Goal: Transaction & Acquisition: Purchase product/service

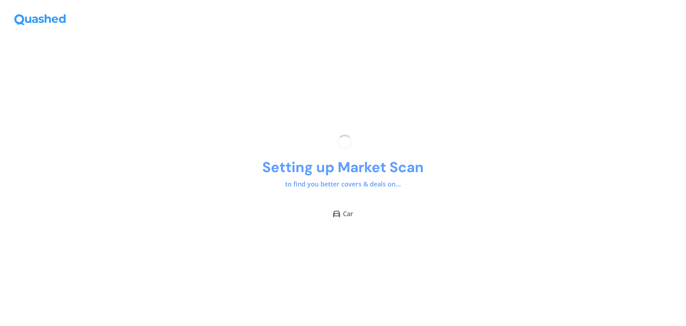
drag, startPoint x: 562, startPoint y: 165, endPoint x: 492, endPoint y: 172, distance: 70.7
click at [492, 172] on div "Setting up Market Scan to find you better covers & deals on... Car" at bounding box center [343, 176] width 686 height 298
click at [491, 170] on div "Setting up Market Scan to find you better covers & deals on... Car" at bounding box center [343, 176] width 686 height 298
drag, startPoint x: 491, startPoint y: 170, endPoint x: 490, endPoint y: 166, distance: 5.0
click at [490, 166] on div "Setting up Market Scan to find you better covers & deals on... Car" at bounding box center [343, 176] width 686 height 298
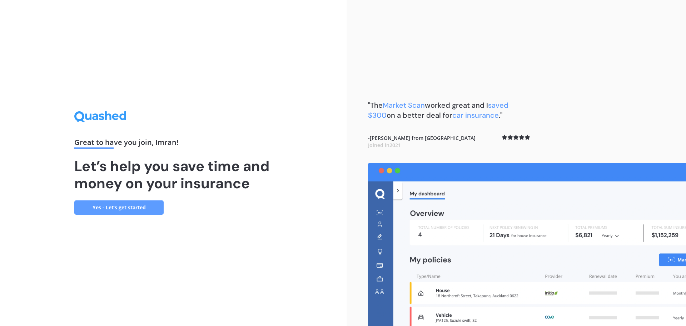
click at [95, 206] on link "Yes - Let’s get started" at bounding box center [118, 207] width 89 height 14
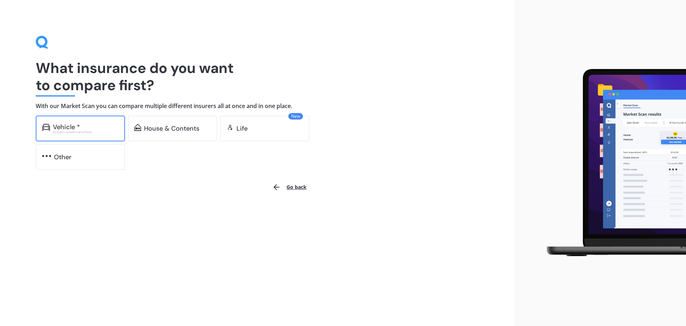
click at [90, 120] on div "Vehicle * Excludes commercial vehicles" at bounding box center [80, 128] width 89 height 26
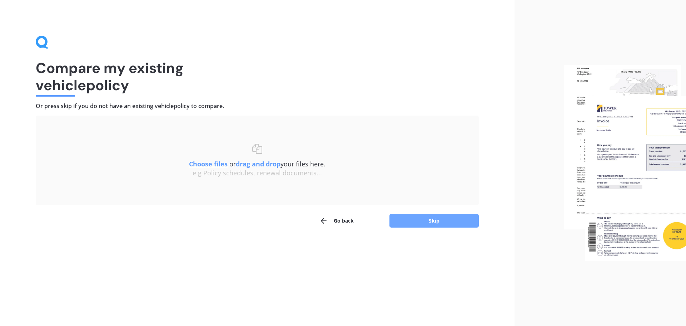
click at [444, 227] on button "Skip" at bounding box center [434, 221] width 89 height 14
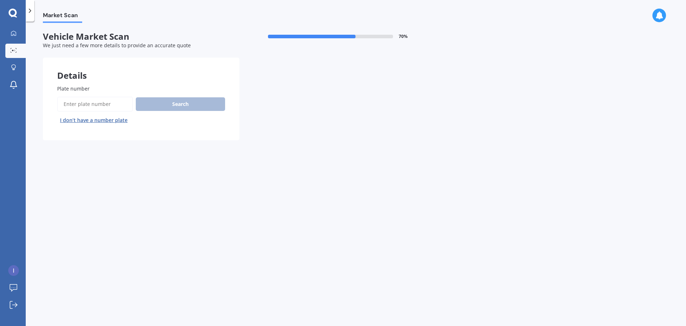
click at [90, 110] on input "Plate number" at bounding box center [95, 104] width 76 height 15
type input "psq56"
click at [0, 0] on button "Next" at bounding box center [0, 0] width 0 height 0
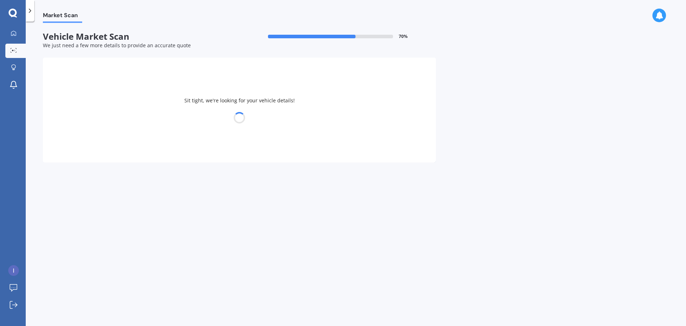
select select "TOYOTA"
select select "AQUA"
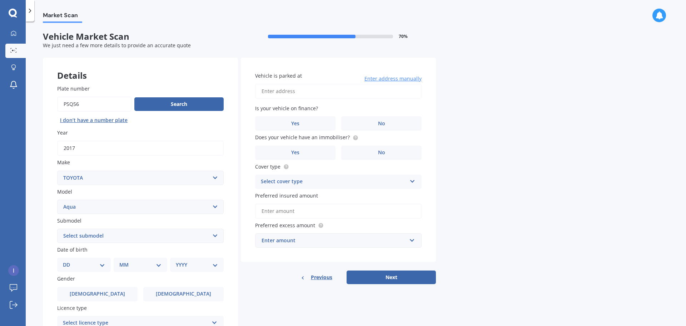
click at [284, 92] on input "Vehicle is parked at" at bounding box center [338, 91] width 167 height 15
type input "5B Vickerman StreetAuckland Otara 2023"
click at [370, 123] on label "No" at bounding box center [381, 123] width 80 height 14
click at [0, 0] on input "No" at bounding box center [0, 0] width 0 height 0
drag, startPoint x: 368, startPoint y: 152, endPoint x: 311, endPoint y: 199, distance: 74.4
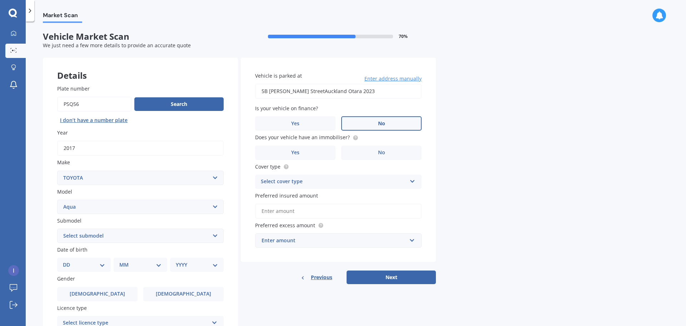
click at [368, 152] on label "No" at bounding box center [381, 152] width 80 height 14
click at [0, 0] on input "No" at bounding box center [0, 0] width 0 height 0
click at [303, 181] on div "Select cover type" at bounding box center [334, 181] width 146 height 9
click at [304, 199] on div "Comprehensive" at bounding box center [339, 195] width 166 height 13
click at [313, 184] on div "Comprehensive" at bounding box center [334, 181] width 146 height 9
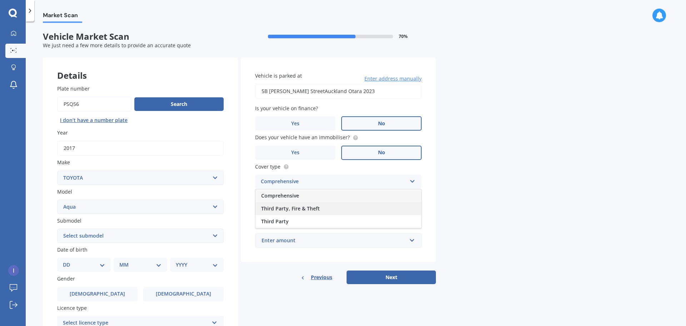
click at [303, 203] on div "Third Party, Fire & Theft" at bounding box center [339, 208] width 166 height 13
click at [288, 213] on input "Preferred insured amount" at bounding box center [338, 210] width 167 height 15
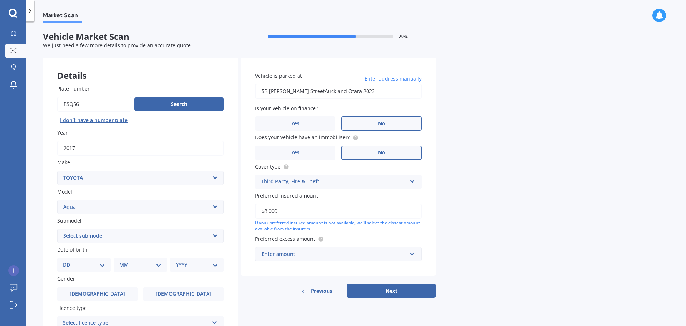
type input "$8,000"
click at [289, 261] on div "Vehicle is parked at 5B Vickerman StreetAuckland Otara 2023 Enter address manua…" at bounding box center [338, 167] width 195 height 218
click at [292, 257] on div "Enter amount" at bounding box center [334, 254] width 145 height 8
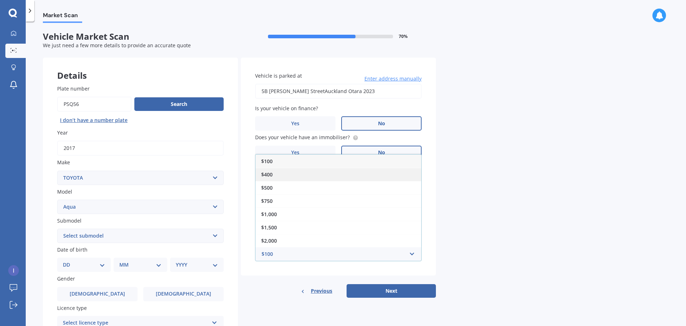
click at [287, 174] on div "$400" at bounding box center [339, 174] width 166 height 13
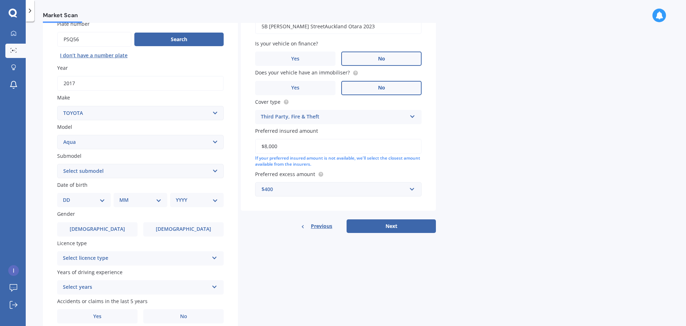
scroll to position [95, 0]
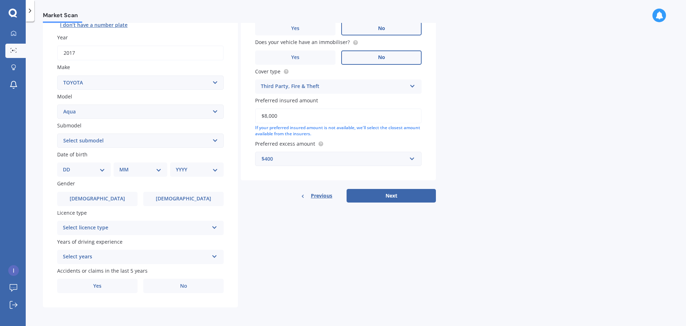
click at [90, 140] on select "Select submodel (All Other) Hatchback Hybrid" at bounding box center [140, 140] width 167 height 14
select select "HATCHBACK"
click at [57, 133] on select "Select submodel (All Other) Hatchback Hybrid" at bounding box center [140, 140] width 167 height 14
click at [81, 168] on select "DD 01 02 03 04 05 06 07 08 09 10 11 12 13 14 15 16 17 18 19 20 21 22 23 24 25 2…" at bounding box center [84, 169] width 42 height 8
select select "14"
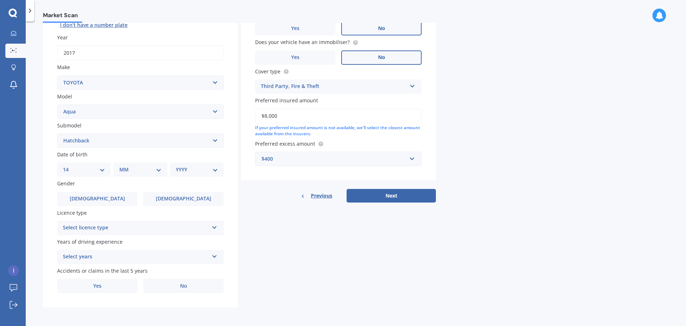
click at [69, 165] on select "DD 01 02 03 04 05 06 07 08 09 10 11 12 13 14 15 16 17 18 19 20 21 22 23 24 25 2…" at bounding box center [84, 169] width 42 height 8
drag, startPoint x: 133, startPoint y: 162, endPoint x: 132, endPoint y: 167, distance: 4.3
click at [133, 164] on div "Date of birth DD 01 02 03 04 05 06 07 08 09 10 11 12 13 14 15 16 17 18 19 20 21…" at bounding box center [140, 163] width 167 height 26
click at [132, 167] on select "MM 01 02 03 04 05 06 07 08 09 10 11 12" at bounding box center [141, 169] width 39 height 8
select select "03"
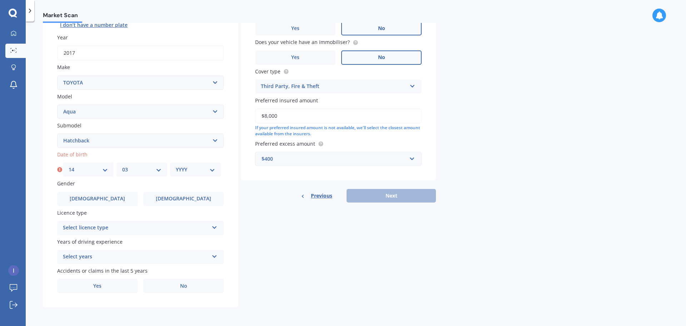
click at [122, 165] on select "MM 01 02 03 04 05 06 07 08 09 10 11 12" at bounding box center [141, 169] width 39 height 8
click at [184, 165] on div "YYYY 2025 2024 2023 2022 2021 2020 2019 2018 2017 2016 2015 2014 2013 2012 2011…" at bounding box center [195, 169] width 51 height 14
click at [195, 171] on select "YYYY 2025 2024 2023 2022 2021 2020 2019 2018 2017 2016 2015 2014 2013 2012 2011…" at bounding box center [195, 169] width 39 height 8
select select "2006"
click at [176, 165] on select "YYYY 2025 2024 2023 2022 2021 2020 2019 2018 2017 2016 2015 2014 2013 2012 2011…" at bounding box center [195, 169] width 39 height 8
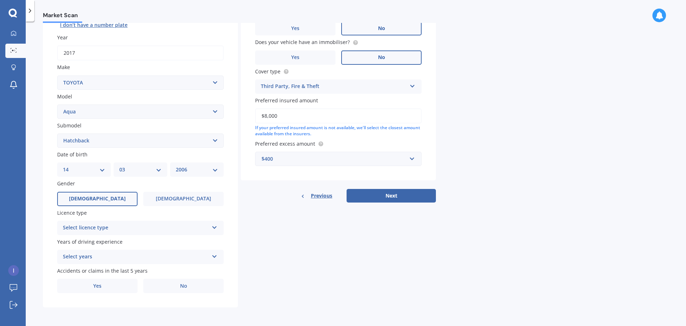
drag, startPoint x: 97, startPoint y: 196, endPoint x: 99, endPoint y: 199, distance: 4.4
click at [97, 196] on span "Male" at bounding box center [97, 199] width 57 height 6
click at [0, 0] on input "Male" at bounding box center [0, 0] width 0 height 0
click at [102, 229] on div "Select licence type" at bounding box center [136, 227] width 146 height 9
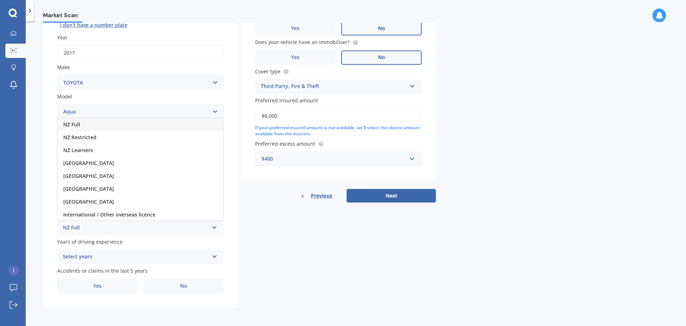
click at [100, 124] on div "NZ Full" at bounding box center [141, 124] width 166 height 13
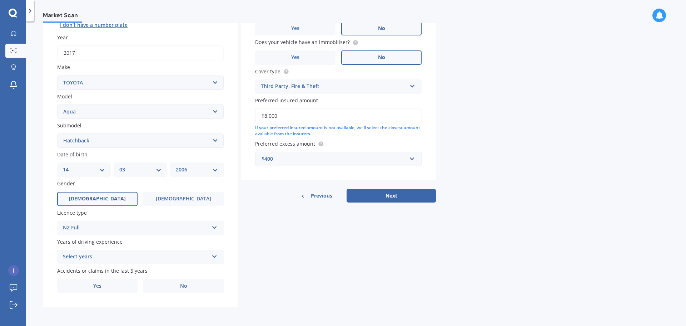
click at [94, 253] on div "Select years" at bounding box center [136, 256] width 146 height 9
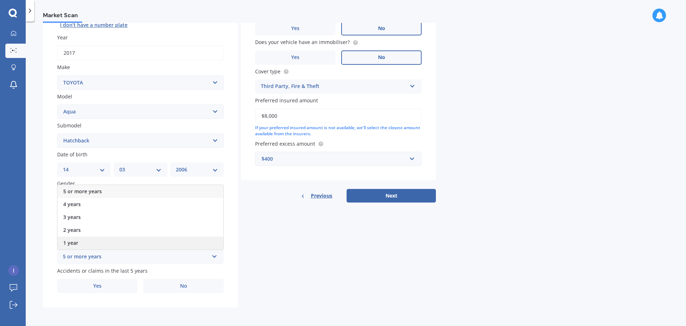
click at [87, 243] on div "1 year" at bounding box center [141, 242] width 166 height 13
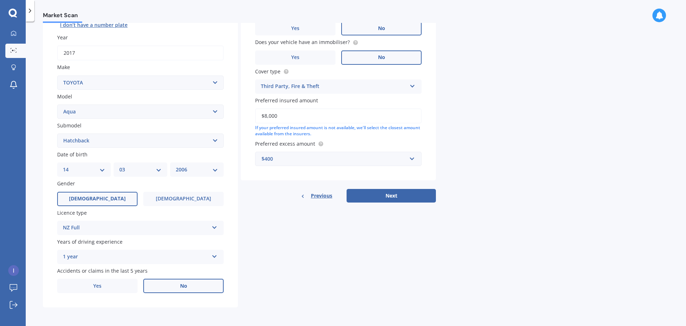
drag, startPoint x: 170, startPoint y: 287, endPoint x: 184, endPoint y: 290, distance: 14.2
click at [170, 287] on label "No" at bounding box center [183, 285] width 80 height 14
click at [0, 0] on input "No" at bounding box center [0, 0] width 0 height 0
drag, startPoint x: 382, startPoint y: 191, endPoint x: 383, endPoint y: 194, distance: 3.6
click at [382, 192] on button "Next" at bounding box center [391, 196] width 89 height 14
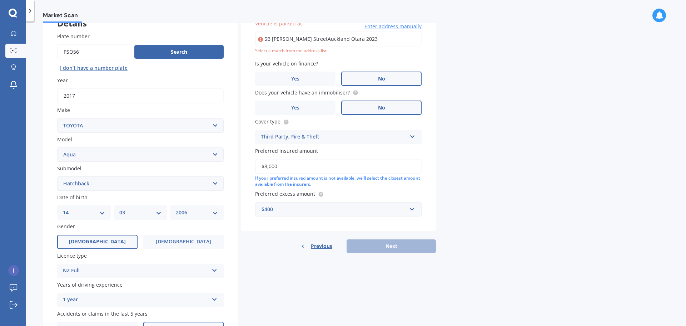
scroll to position [49, 0]
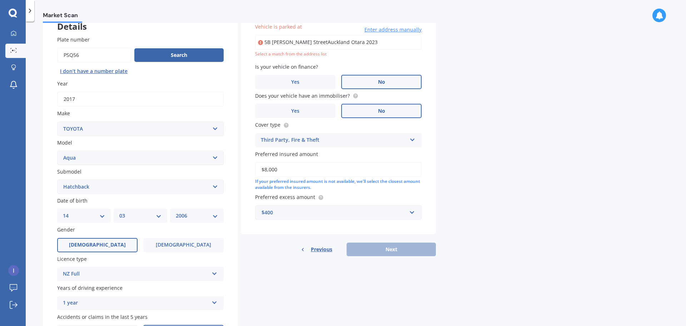
click at [380, 42] on input "5B Vickerman StreetAuckland Otara 2023" at bounding box center [338, 42] width 167 height 15
type input "5B Vickerman Street, Ōtara, Auckland 2023"
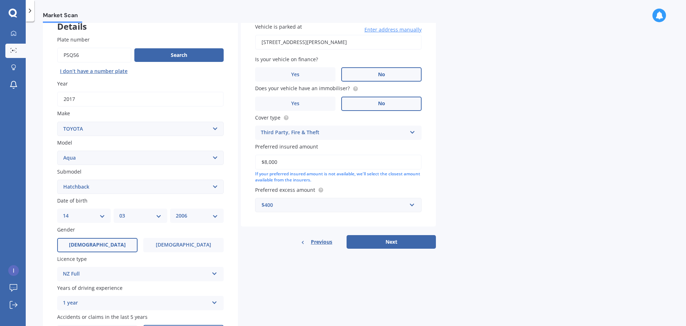
click at [372, 244] on button "Next" at bounding box center [391, 242] width 89 height 14
select select "14"
select select "03"
select select "2006"
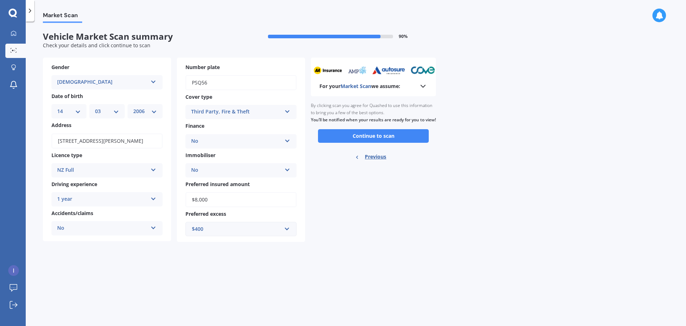
scroll to position [0, 0]
click at [352, 143] on button "Continue to scan" at bounding box center [373, 136] width 111 height 14
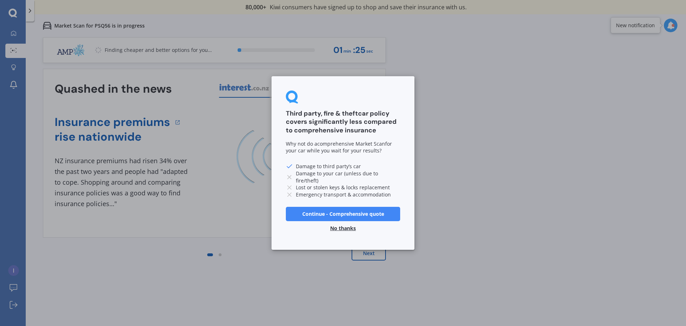
click at [348, 228] on button "No thanks" at bounding box center [343, 228] width 34 height 14
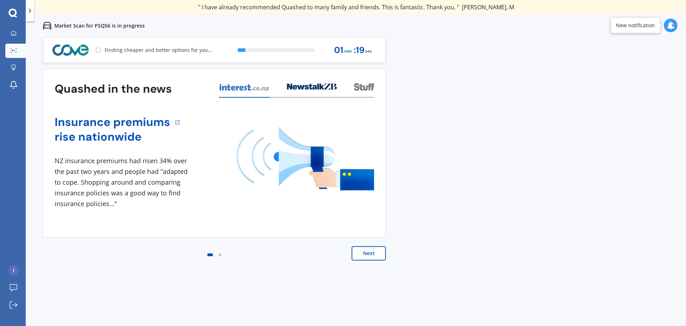
click at [364, 256] on button "Next" at bounding box center [369, 253] width 34 height 14
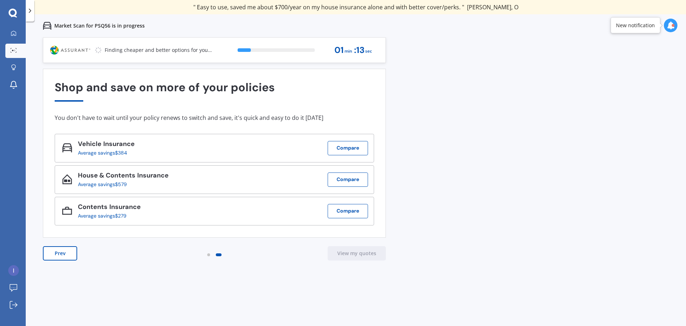
click at [59, 249] on button "Prev" at bounding box center [60, 253] width 34 height 14
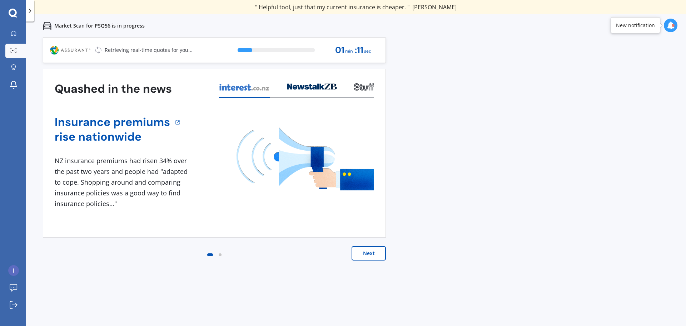
click at [370, 256] on button "Next" at bounding box center [369, 253] width 34 height 14
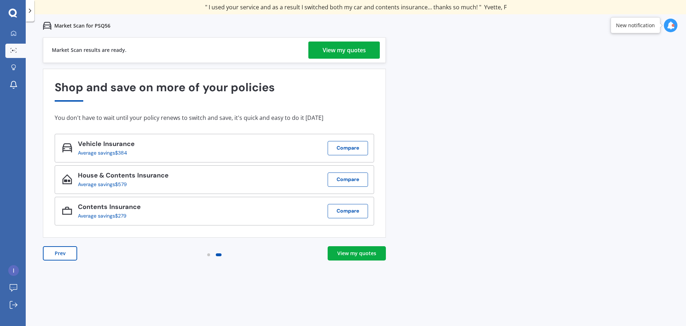
click at [374, 252] on div "View my quotes" at bounding box center [356, 252] width 39 height 7
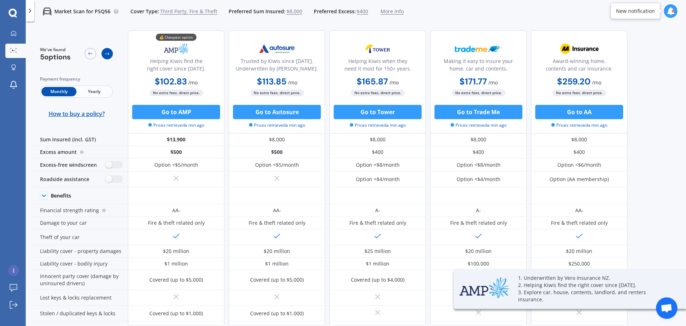
click at [105, 52] on icon at bounding box center [107, 54] width 6 height 6
click at [108, 54] on icon at bounding box center [107, 54] width 4 height 3
click at [104, 55] on div at bounding box center [107, 53] width 11 height 11
click at [87, 55] on div at bounding box center [90, 53] width 11 height 11
click at [110, 54] on icon at bounding box center [107, 54] width 6 height 6
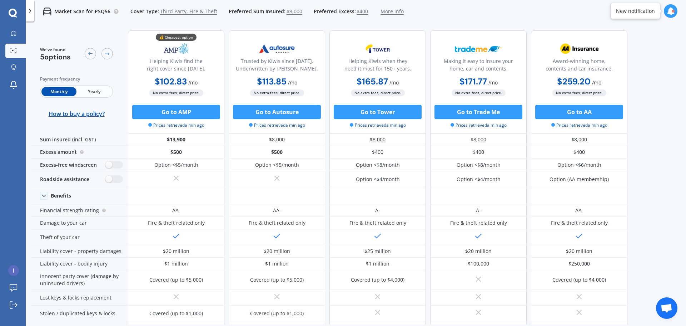
click at [178, 10] on span "Third Party, Fire & Theft" at bounding box center [188, 11] width 57 height 7
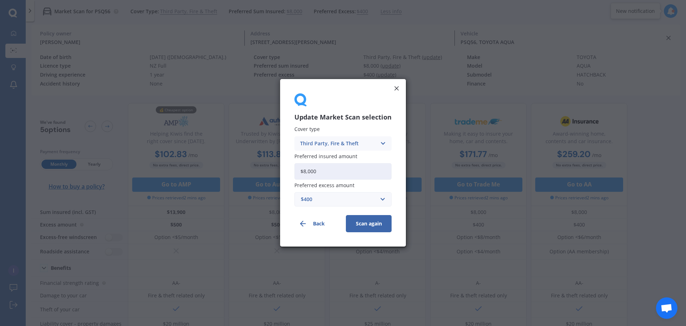
click at [343, 147] on div "Third Party, Fire & Theft" at bounding box center [338, 143] width 76 height 8
click at [333, 160] on span "Comprehensive" at bounding box center [320, 157] width 38 height 5
click at [372, 223] on button "Scan again" at bounding box center [369, 223] width 46 height 17
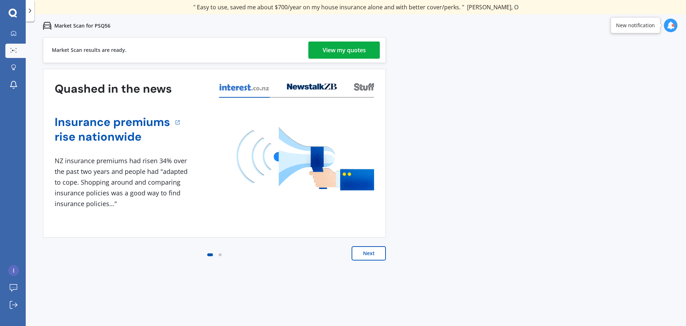
click at [364, 51] on div "View my quotes" at bounding box center [344, 49] width 43 height 17
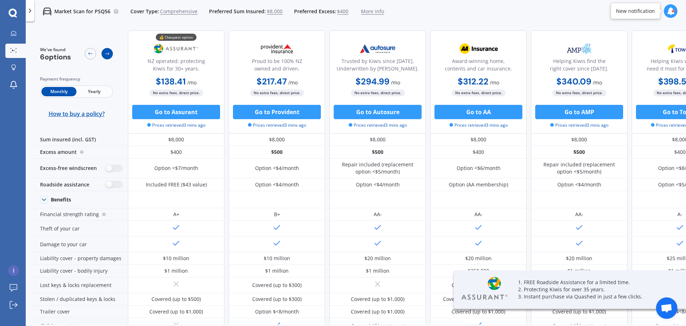
click at [107, 56] on icon at bounding box center [107, 54] width 6 height 6
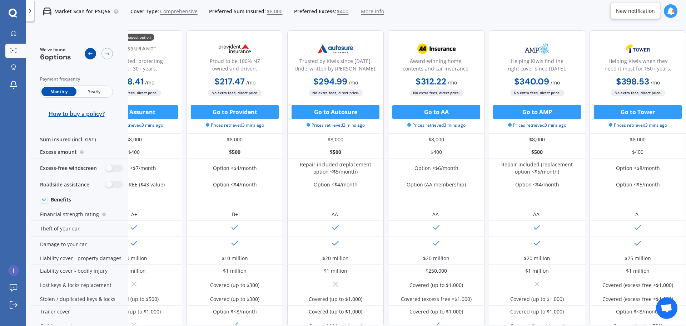
click at [91, 54] on icon at bounding box center [90, 54] width 4 height 3
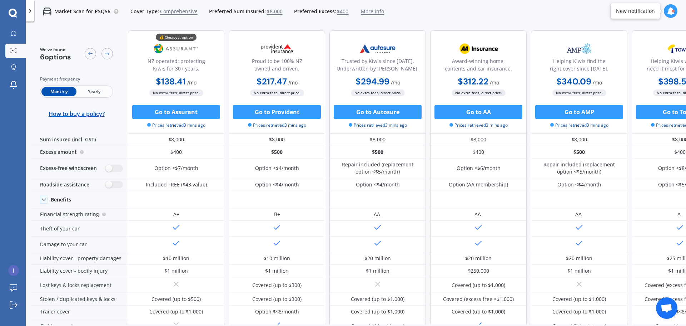
click at [93, 93] on span "Yearly" at bounding box center [93, 91] width 35 height 9
click at [65, 92] on span "Monthly" at bounding box center [58, 91] width 35 height 9
click at [91, 90] on span "Yearly" at bounding box center [93, 91] width 35 height 9
click at [66, 91] on span "Monthly" at bounding box center [58, 91] width 35 height 9
click at [185, 11] on span "Comprehensive" at bounding box center [179, 11] width 38 height 7
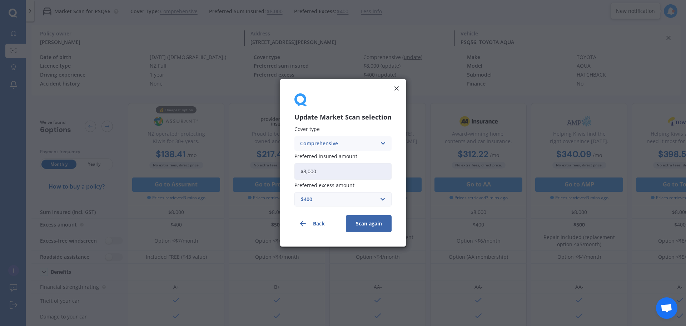
drag, startPoint x: 343, startPoint y: 142, endPoint x: 339, endPoint y: 145, distance: 5.3
click at [343, 142] on div "Comprehensive" at bounding box center [338, 143] width 76 height 8
click at [343, 185] on div "Third Party" at bounding box center [343, 183] width 97 height 13
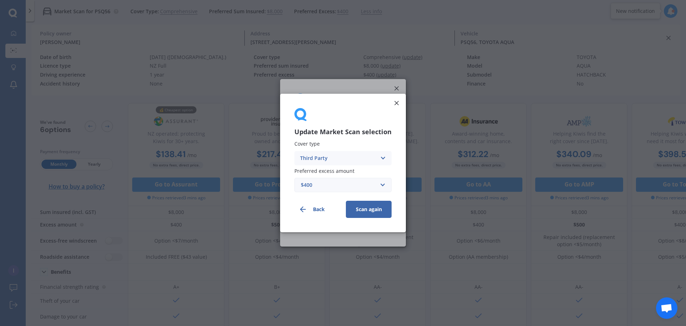
click at [376, 204] on button "Scan again" at bounding box center [369, 209] width 46 height 17
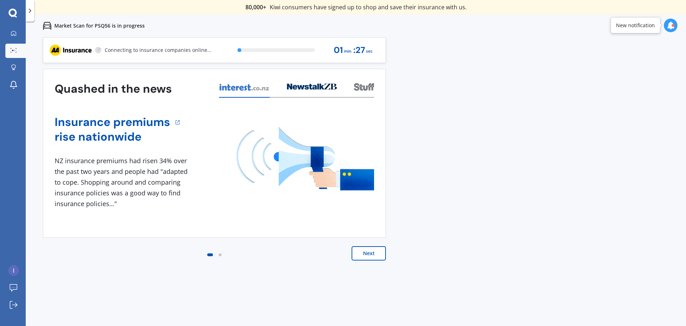
click at [375, 246] on div "Quashed in the news Insurance premiums rise nationwide 1 NZ insurance premiums …" at bounding box center [214, 172] width 343 height 206
click at [373, 252] on button "Next" at bounding box center [369, 253] width 34 height 14
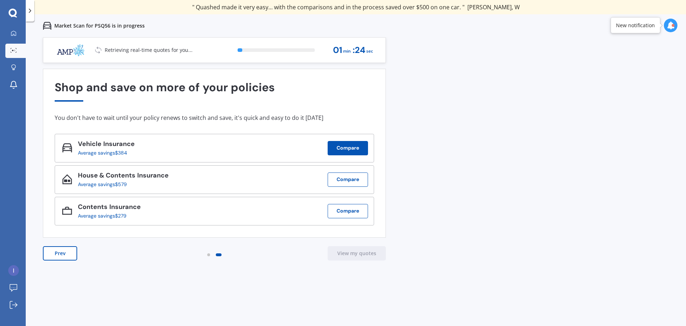
click at [345, 155] on button "Compare" at bounding box center [348, 148] width 40 height 14
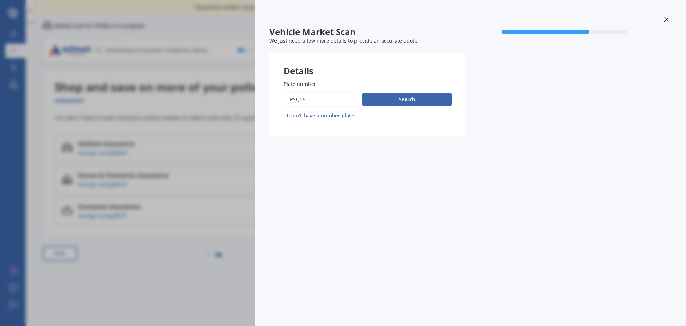
click at [397, 108] on div "Search I don’t have a number plate" at bounding box center [368, 106] width 168 height 29
click at [397, 99] on button "Search" at bounding box center [406, 100] width 89 height 14
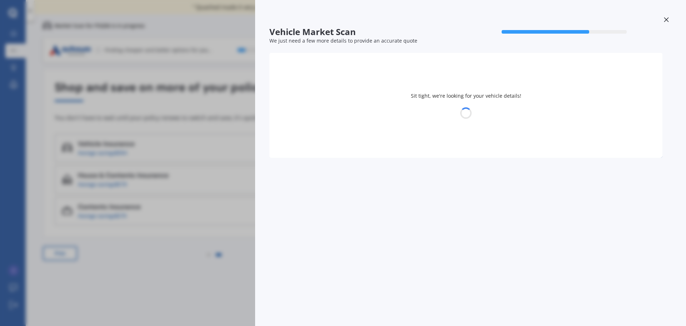
select select "TOYOTA"
select select "AQUA"
select select "14"
select select "03"
select select "2006"
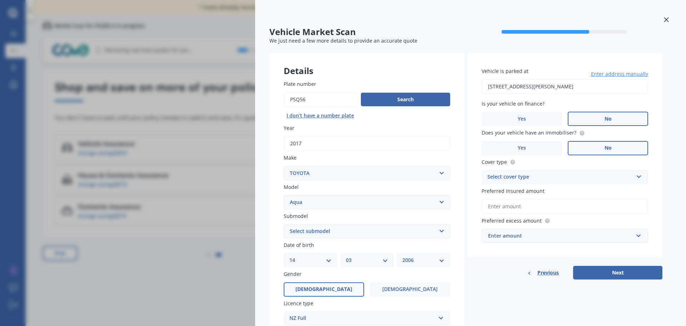
click at [605, 274] on button "Next" at bounding box center [617, 273] width 89 height 14
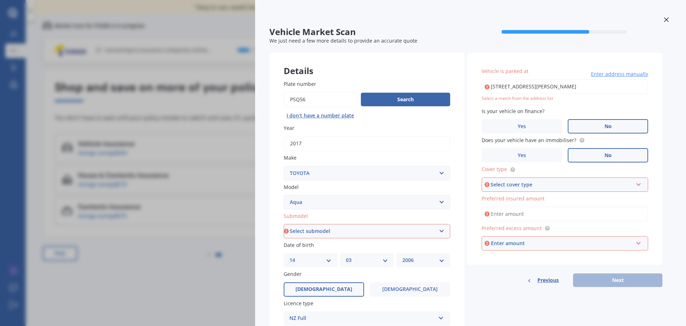
click at [664, 21] on icon at bounding box center [666, 19] width 5 height 5
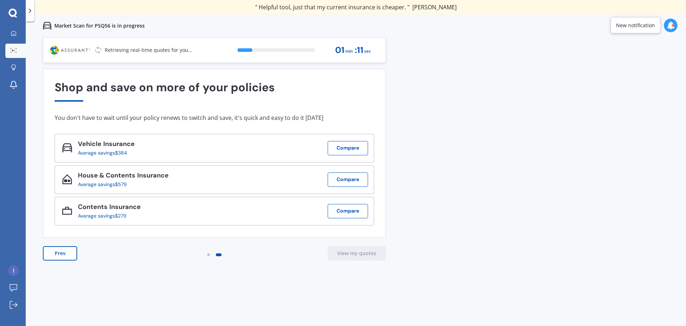
click at [673, 27] on icon at bounding box center [671, 25] width 8 height 8
click at [601, 107] on b "Market Scan" at bounding box center [599, 106] width 29 height 5
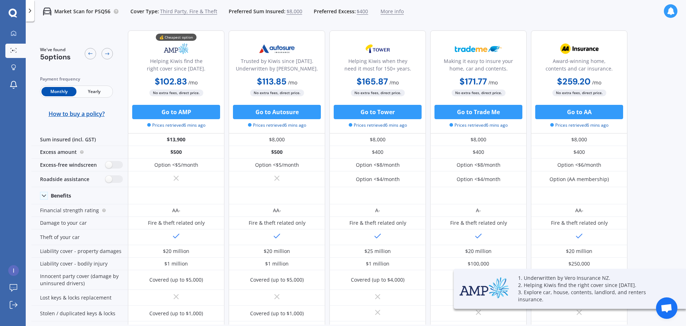
click at [672, 11] on icon at bounding box center [671, 11] width 8 height 8
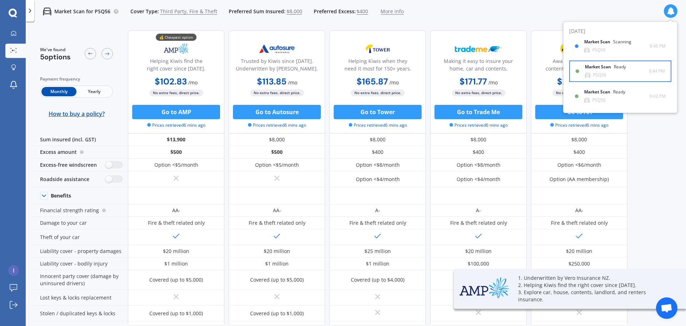
click at [635, 70] on div "Market Scan Ready" at bounding box center [610, 68] width 50 height 8
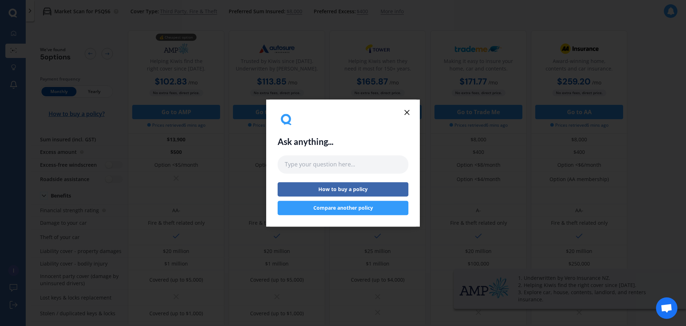
click at [407, 107] on div "Ask anything... How to buy a policy Compare another policy" at bounding box center [343, 162] width 154 height 127
click at [407, 110] on icon at bounding box center [407, 112] width 9 height 9
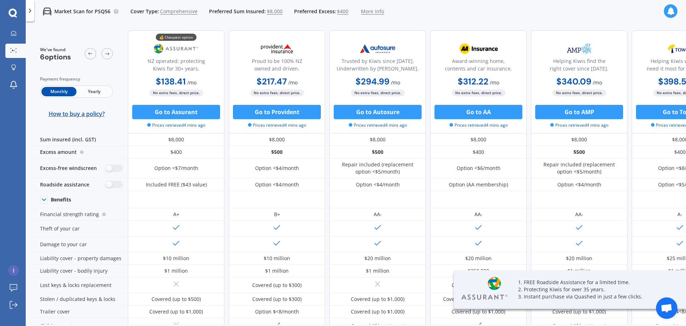
click at [673, 12] on icon at bounding box center [671, 11] width 8 height 8
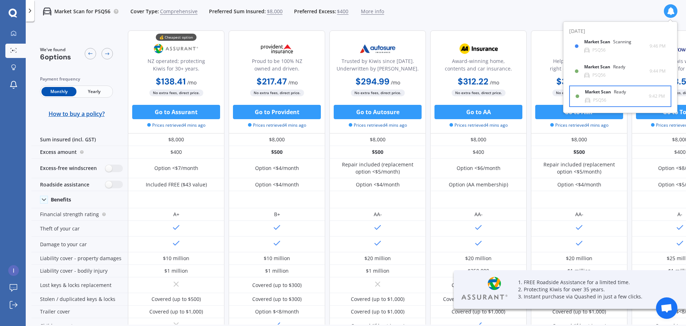
click at [597, 97] on div "Market Scan Ready" at bounding box center [610, 93] width 50 height 8
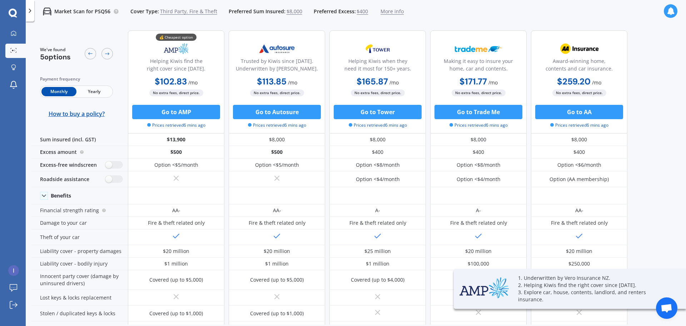
click at [670, 10] on icon at bounding box center [671, 11] width 8 height 8
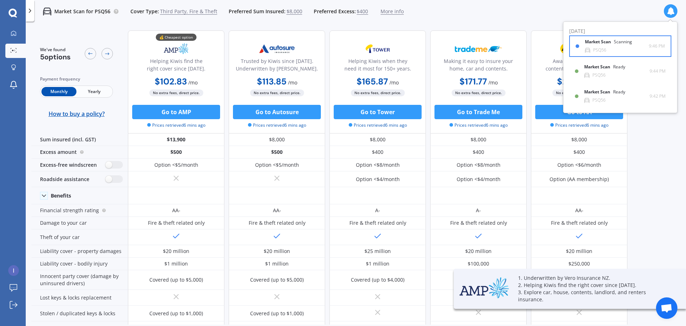
click at [628, 44] on div "Scanning" at bounding box center [623, 41] width 18 height 5
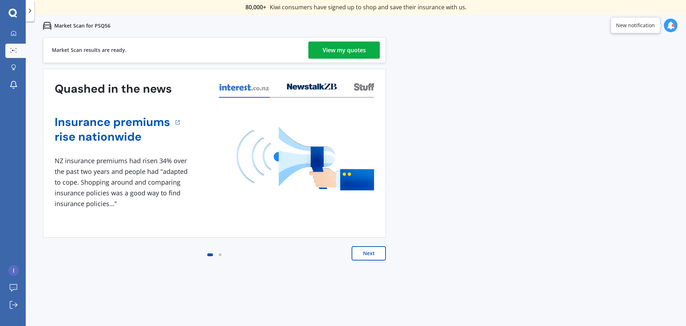
click at [356, 52] on div "View my quotes" at bounding box center [344, 49] width 43 height 17
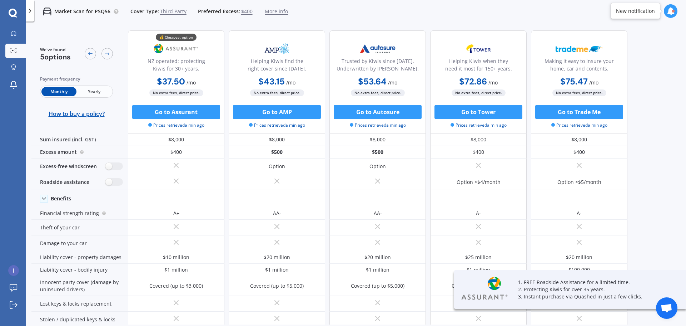
click at [674, 12] on div at bounding box center [673, 11] width 3 height 3
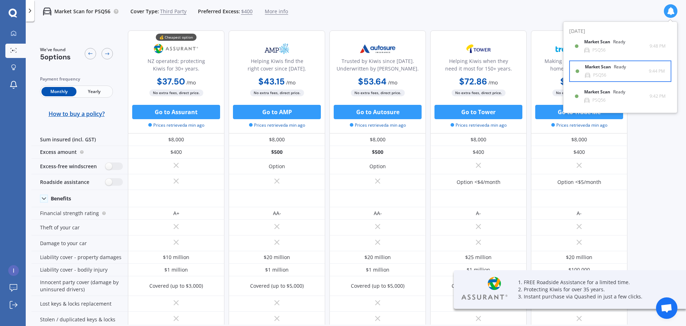
click at [609, 75] on div "Market Scan Ready PSQ56" at bounding box center [617, 70] width 64 height 13
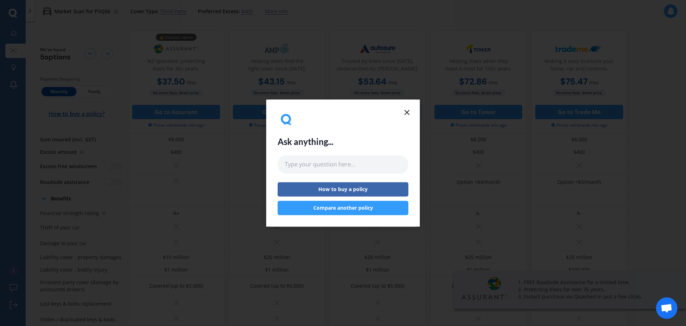
click at [407, 109] on icon at bounding box center [407, 112] width 9 height 9
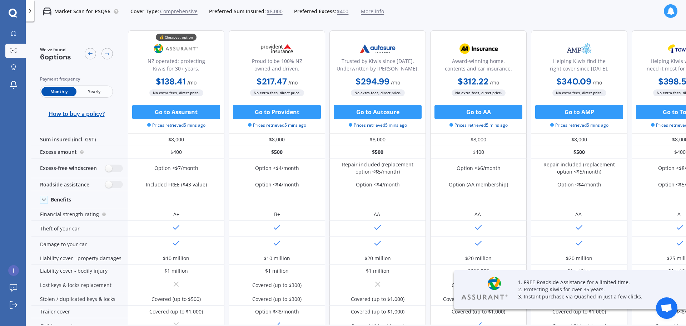
click at [673, 11] on icon at bounding box center [671, 11] width 8 height 8
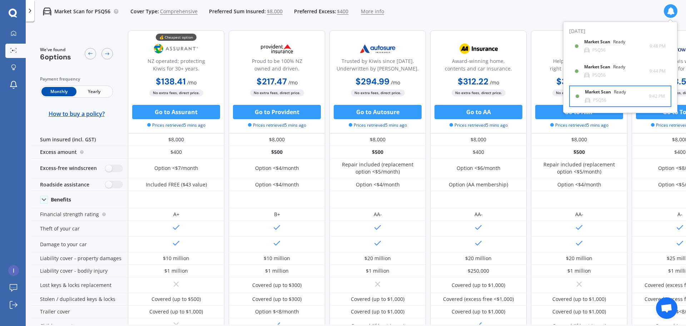
click at [611, 100] on div "Market Scan Ready PSQ56" at bounding box center [617, 95] width 64 height 13
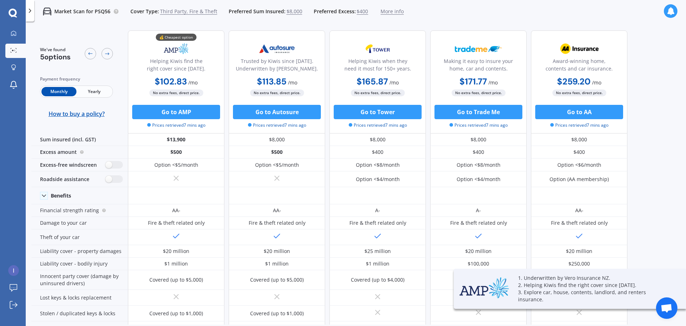
click at [672, 7] on icon at bounding box center [671, 11] width 8 height 8
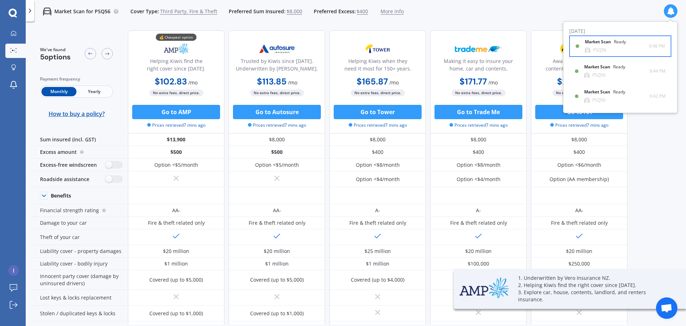
click at [641, 49] on div "Market Scan Ready PSQ56" at bounding box center [617, 45] width 64 height 13
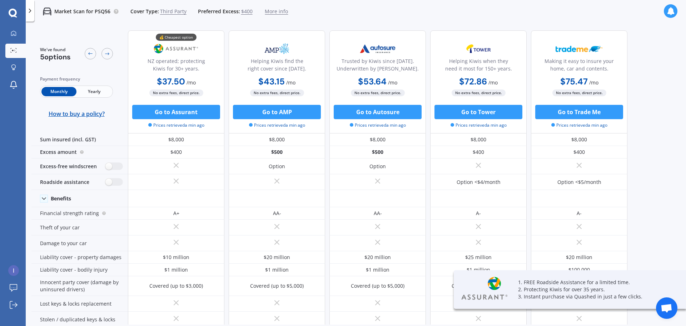
click at [674, 13] on icon at bounding box center [671, 11] width 8 height 8
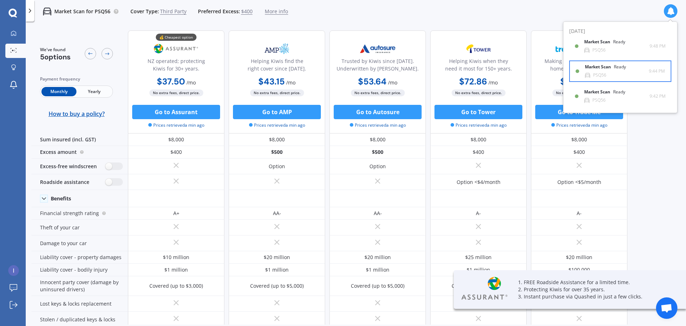
click at [641, 67] on div "Market Scan Ready PSQ56" at bounding box center [617, 70] width 64 height 13
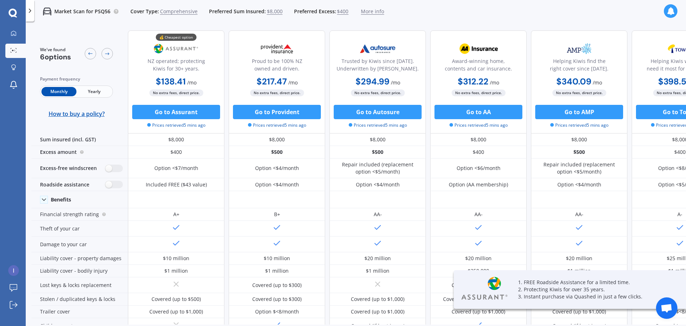
click at [670, 11] on icon at bounding box center [671, 11] width 8 height 8
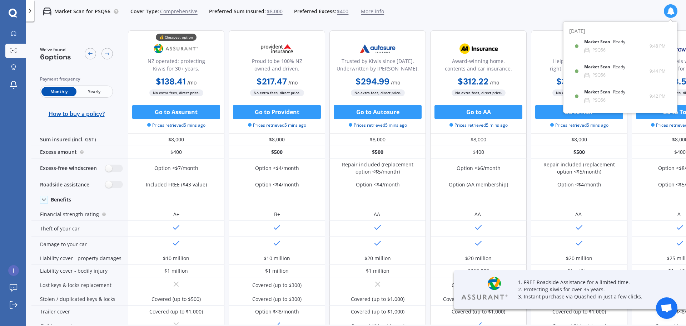
click at [635, 88] on div "Market Scan Ready PSQ56 9:42 PM 9:42 PM" at bounding box center [620, 95] width 91 height 21
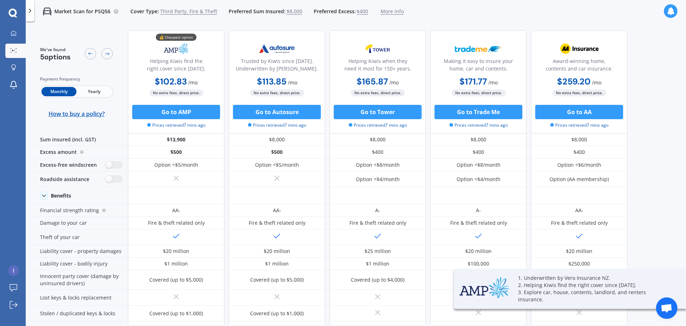
click at [670, 12] on icon at bounding box center [671, 11] width 8 height 8
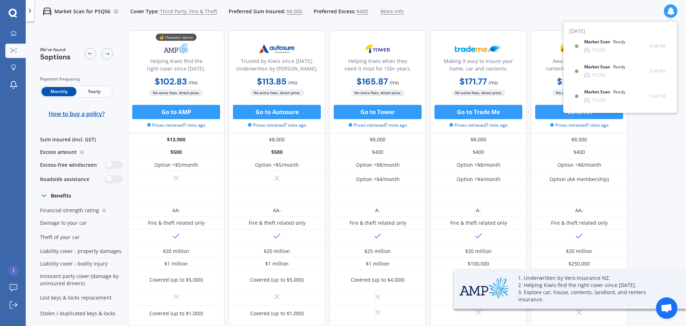
click at [629, 78] on div "Market Scan Ready PSQ56 9:44 PM 9:44 PM" at bounding box center [620, 70] width 91 height 21
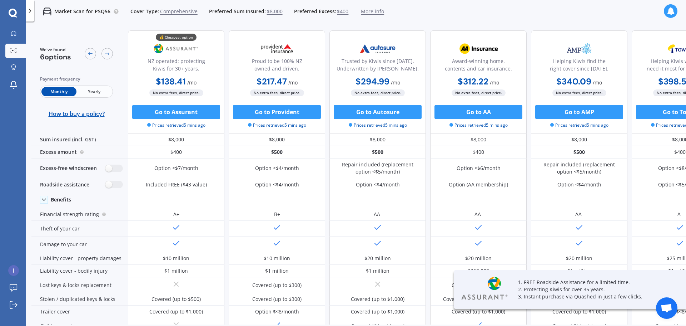
click at [672, 10] on icon at bounding box center [671, 11] width 8 height 8
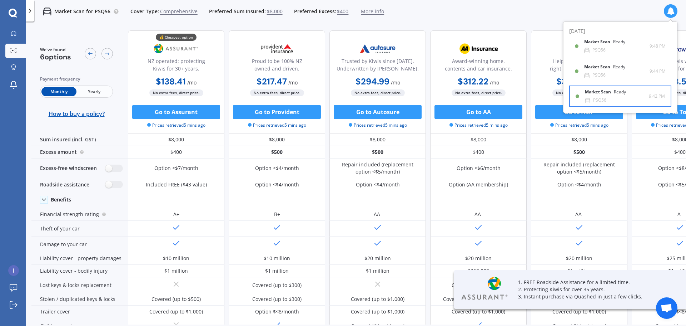
click at [629, 98] on div "Market Scan Ready PSQ56" at bounding box center [617, 95] width 64 height 13
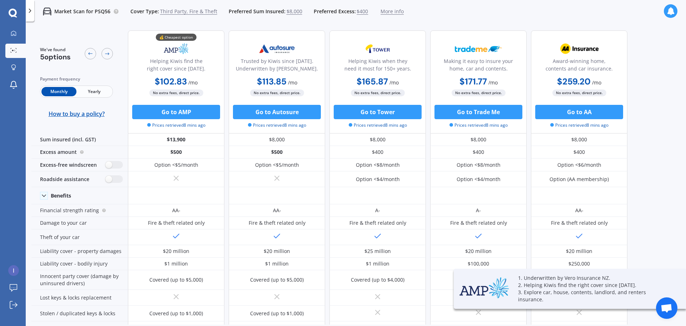
click at [671, 6] on div at bounding box center [671, 11] width 14 height 14
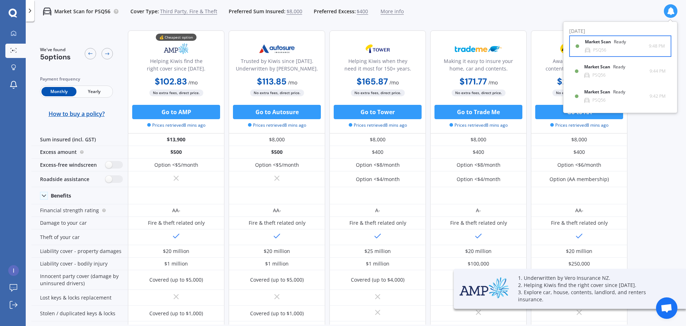
click at [625, 46] on div "Market Scan Ready" at bounding box center [610, 43] width 50 height 8
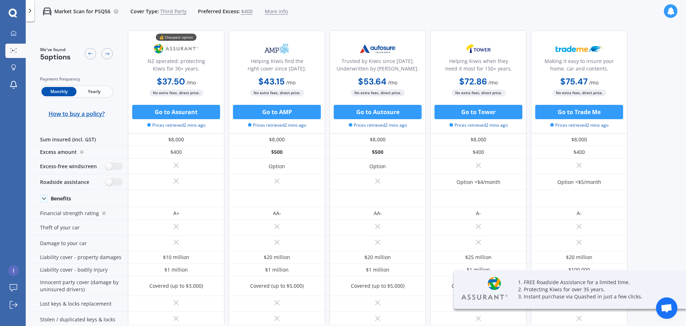
click at [673, 12] on icon at bounding box center [671, 11] width 8 height 8
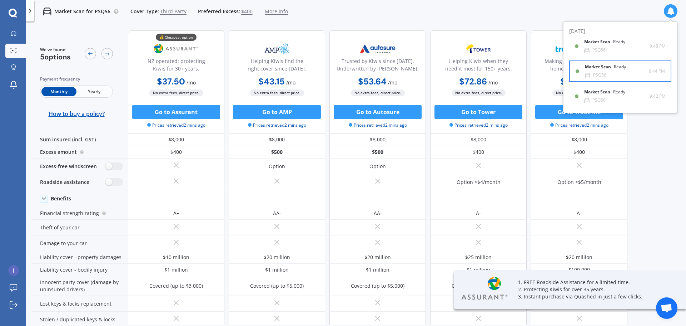
click at [632, 68] on div "Market Scan Ready" at bounding box center [610, 68] width 50 height 8
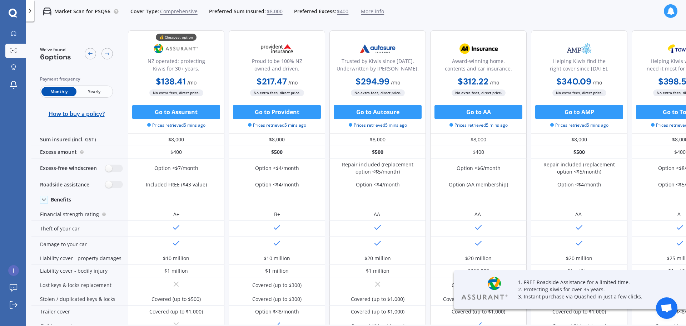
click at [664, 12] on div at bounding box center [671, 11] width 14 height 14
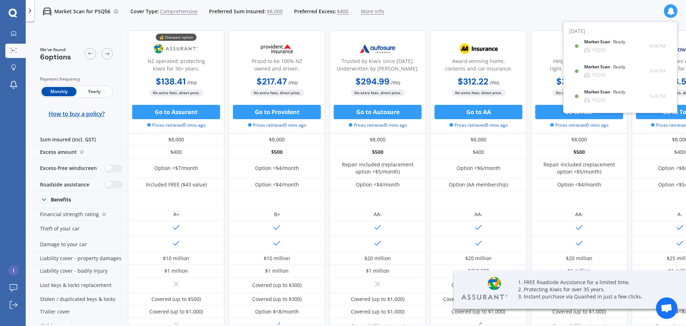
click at [633, 46] on div "Market Scan Ready" at bounding box center [609, 43] width 50 height 8
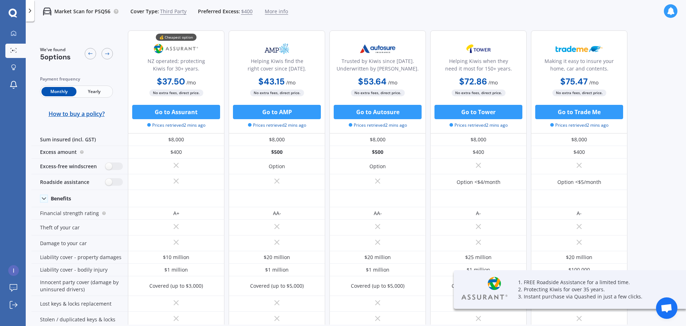
click at [671, 10] on icon at bounding box center [671, 11] width 8 height 8
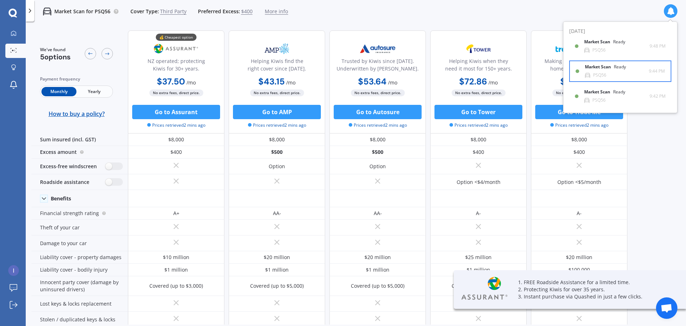
click at [620, 66] on div "Ready" at bounding box center [620, 66] width 12 height 5
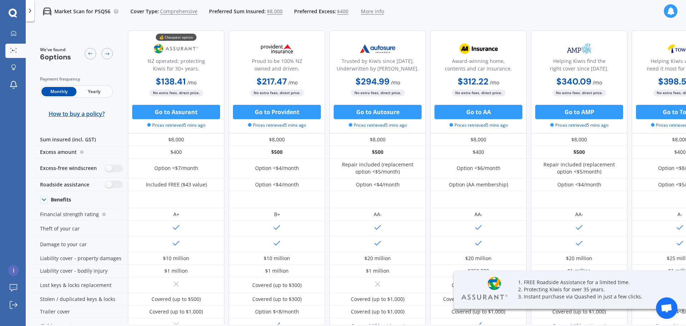
click at [668, 7] on icon at bounding box center [671, 11] width 8 height 8
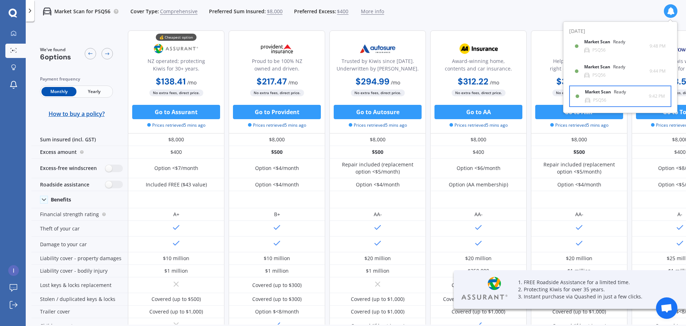
click at [615, 89] on div "Market Scan Ready PSQ56 9:42 PM 9:42 PM" at bounding box center [620, 96] width 89 height 20
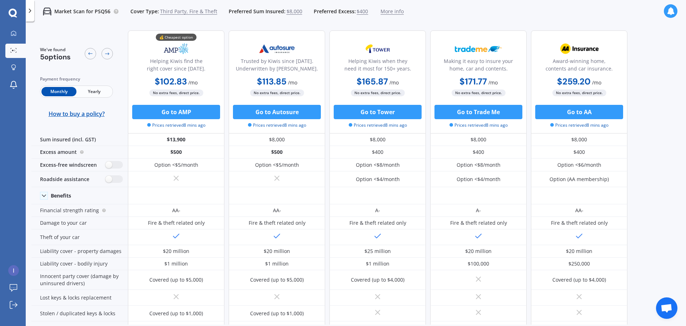
click at [668, 10] on icon at bounding box center [671, 11] width 8 height 8
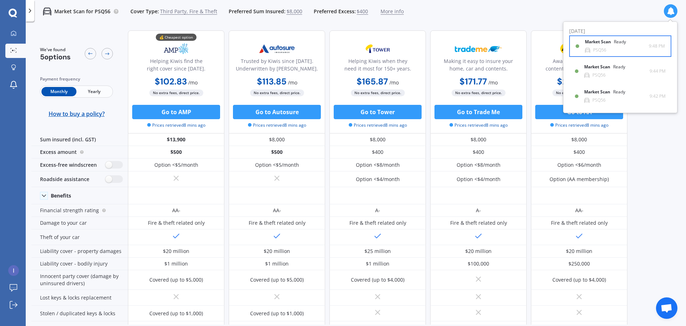
click at [606, 49] on div "PSQ56" at bounding box center [599, 50] width 13 height 5
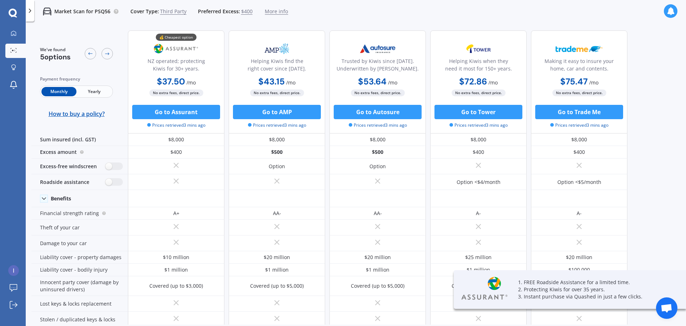
drag, startPoint x: 670, startPoint y: 11, endPoint x: 669, endPoint y: 16, distance: 5.4
click at [670, 11] on icon at bounding box center [671, 11] width 8 height 8
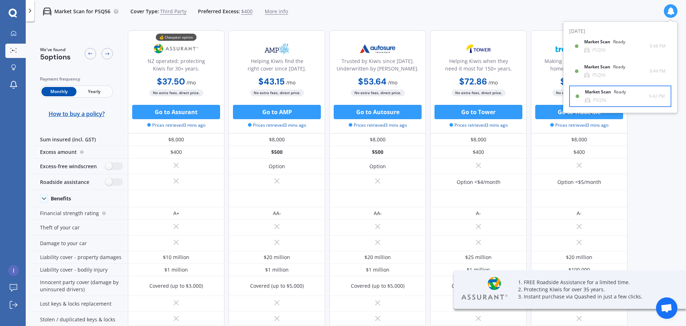
click at [648, 93] on div "Market Scan Ready PSQ56" at bounding box center [617, 95] width 64 height 13
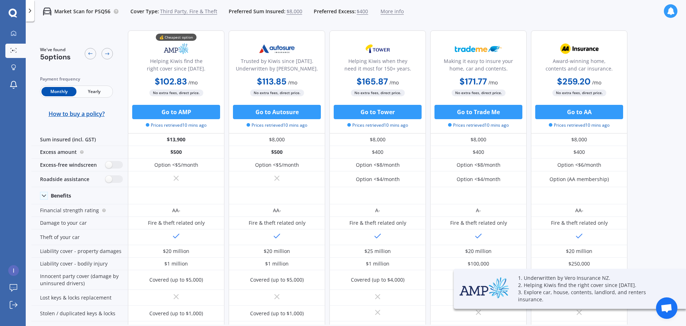
drag, startPoint x: 677, startPoint y: 4, endPoint x: 664, endPoint y: 16, distance: 18.0
click at [669, 11] on div "Market Scan for PSQ56 Cover Type: Third Party, Fire & Theft Preferred Sum Insur…" at bounding box center [356, 11] width 660 height 23
click at [664, 16] on div "Market Scan for PSQ56 Cover Type: Third Party, Fire & Theft Preferred Sum Insur…" at bounding box center [356, 11] width 660 height 23
click at [669, 14] on icon at bounding box center [671, 11] width 8 height 8
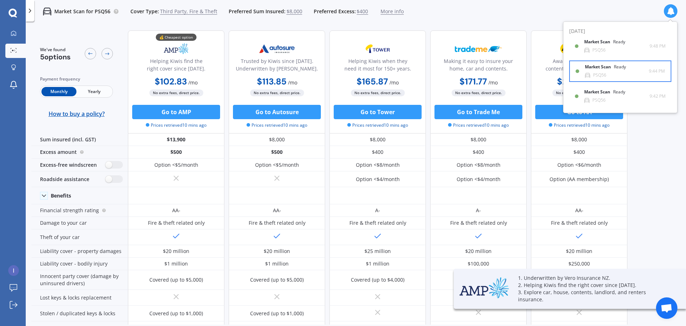
click at [638, 64] on div "Market Scan Ready PSQ56" at bounding box center [617, 70] width 64 height 13
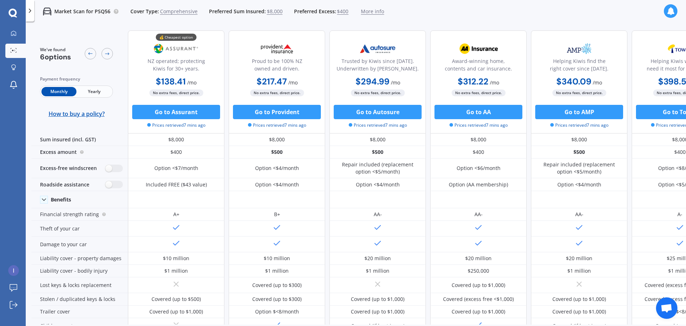
drag, startPoint x: 673, startPoint y: 10, endPoint x: 672, endPoint y: 17, distance: 7.2
click at [673, 10] on icon at bounding box center [671, 11] width 8 height 8
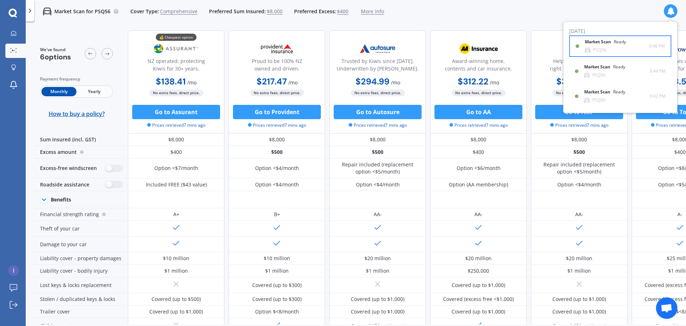
click at [643, 50] on div "Market Scan Ready PSQ56" at bounding box center [617, 45] width 64 height 13
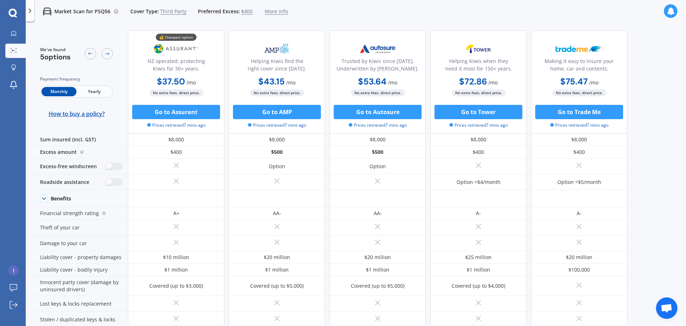
click at [671, 15] on icon at bounding box center [671, 11] width 8 height 8
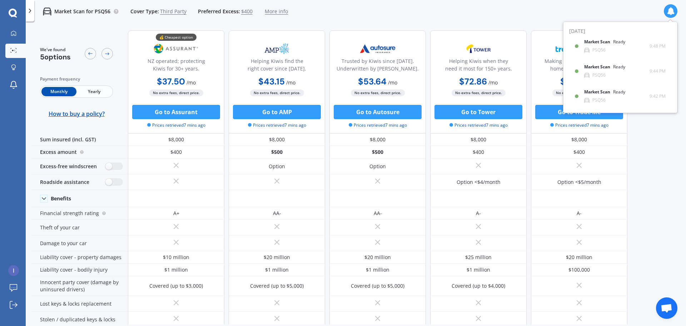
click at [642, 65] on div "Market Scan Ready PSQ56" at bounding box center [616, 70] width 65 height 13
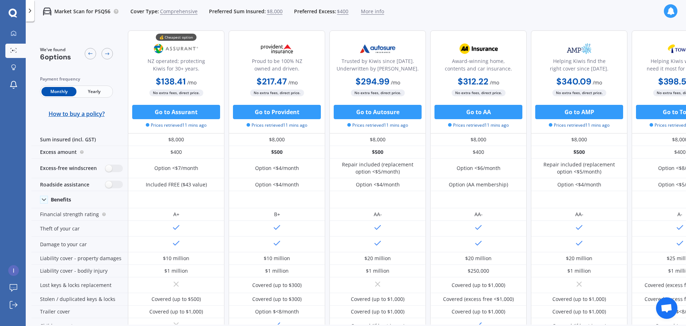
click at [671, 13] on icon at bounding box center [671, 11] width 8 height 8
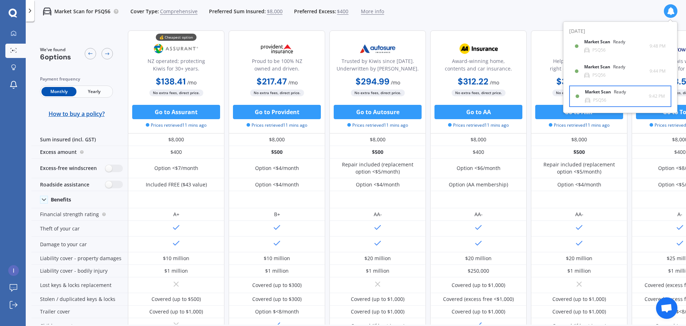
click at [647, 93] on div "Market Scan Ready PSQ56" at bounding box center [617, 95] width 64 height 13
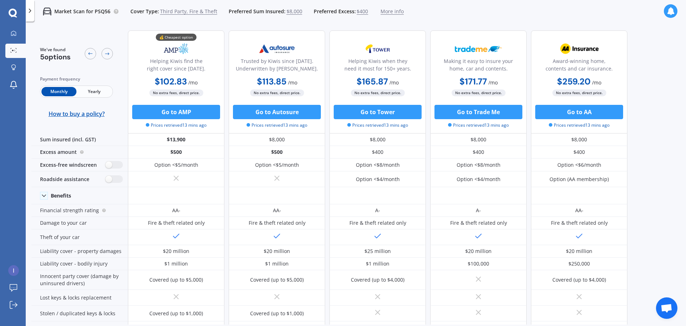
click at [202, 15] on span "Third Party, Fire & Theft" at bounding box center [188, 11] width 57 height 7
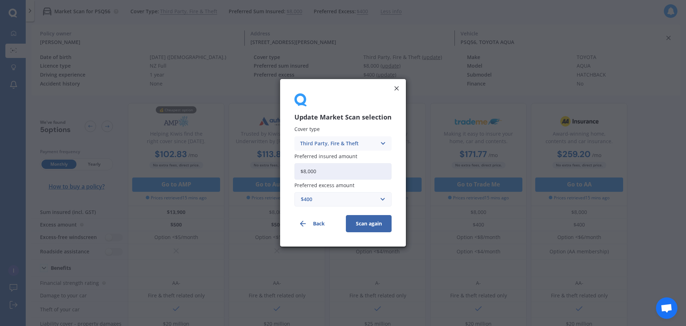
click at [396, 93] on div "Update Market Scan selection Cover type Third Party, Fire & Theft Comprehensive…" at bounding box center [343, 162] width 126 height 167
click at [393, 91] on icon at bounding box center [396, 88] width 7 height 7
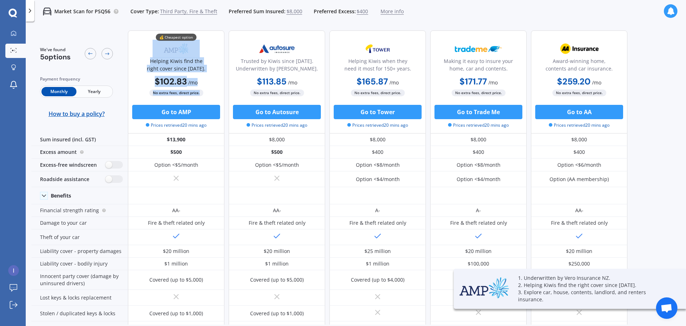
drag, startPoint x: 154, startPoint y: 37, endPoint x: 214, endPoint y: 93, distance: 81.9
click at [214, 93] on div "💰 Cheapest option Helping Kiwis find the right cover since 1966. $102.83 / mo $…" at bounding box center [176, 81] width 97 height 103
click at [213, 93] on div "No extra fees, direct price." at bounding box center [176, 92] width 97 height 7
click at [211, 59] on div "Helping Kiwis find the right cover since 1966." at bounding box center [176, 66] width 84 height 18
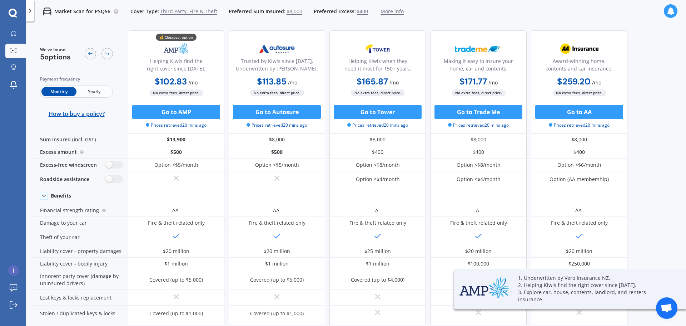
click at [259, 25] on div "We've found 5 options Payment frequency Monthly Yearly How to buy a policy? 💰 C…" at bounding box center [329, 244] width 596 height 439
drag, startPoint x: 204, startPoint y: 84, endPoint x: 150, endPoint y: 52, distance: 62.3
click at [150, 52] on div "💰 Cheapest option Helping Kiwis find the right cover since 1966. $102.83 / mo $…" at bounding box center [176, 81] width 97 height 103
click at [146, 48] on div "💰 Cheapest option Helping Kiwis find the right cover since 1966." at bounding box center [176, 57] width 84 height 35
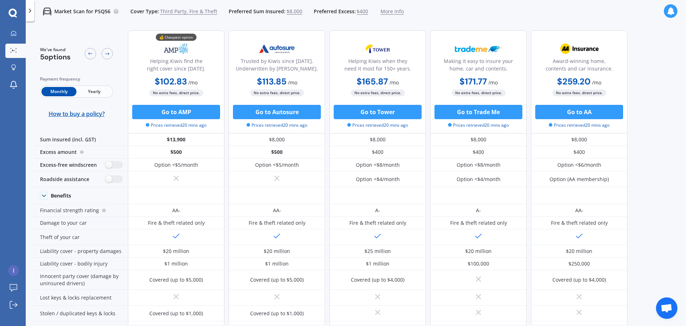
drag, startPoint x: 212, startPoint y: 83, endPoint x: 153, endPoint y: 48, distance: 68.0
click at [153, 47] on div "💰 Cheapest option Helping Kiwis find the right cover since 1966. $102.83 / mo $…" at bounding box center [176, 81] width 97 height 103
click at [155, 49] on img at bounding box center [176, 49] width 47 height 18
click at [213, 25] on div "We've found 5 options Payment frequency Monthly Yearly How to buy a policy? 💰 C…" at bounding box center [329, 244] width 596 height 439
click at [212, 62] on div "Helping Kiwis find the right cover since 1966." at bounding box center [176, 66] width 84 height 18
